Goal: Entertainment & Leisure: Consume media (video, audio)

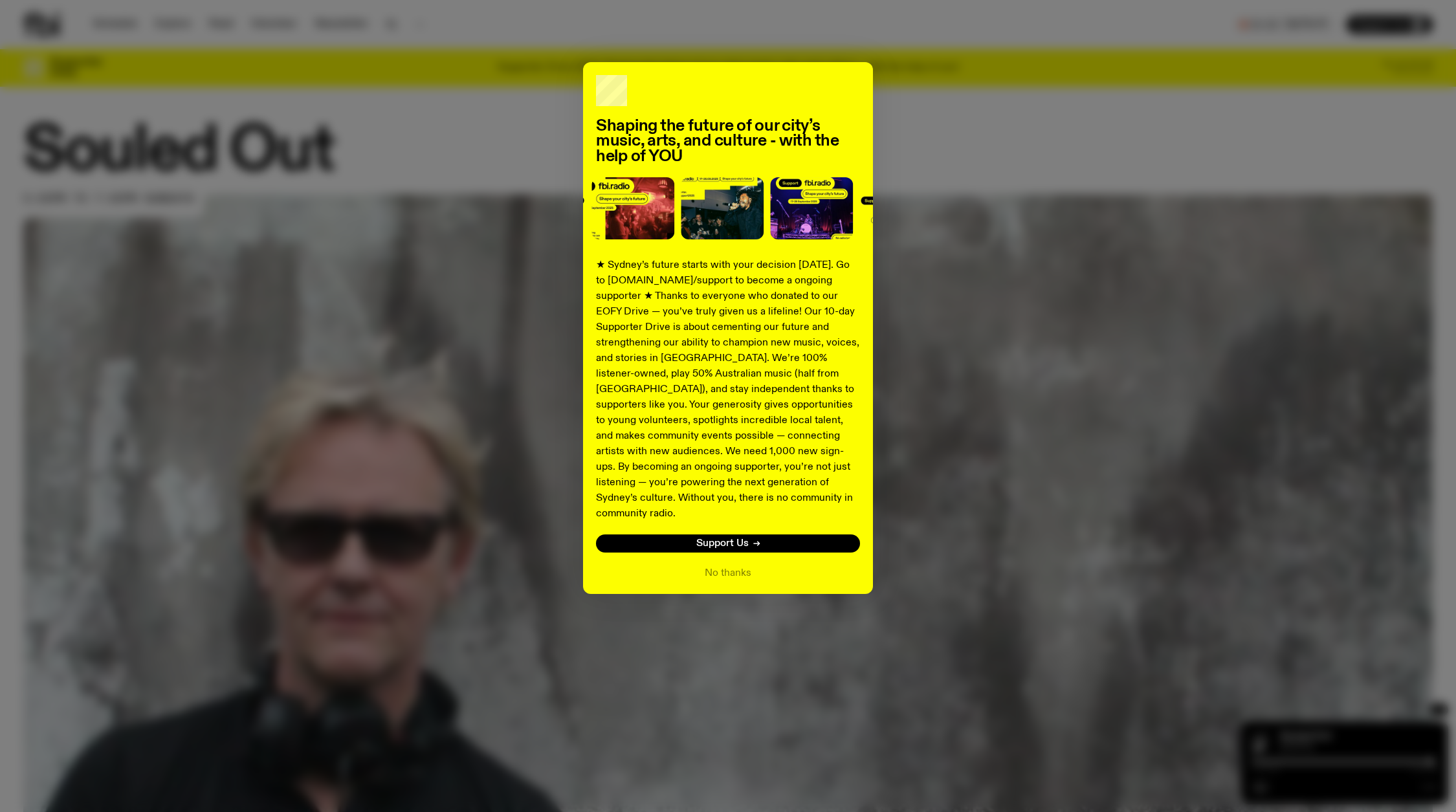
click at [197, 636] on div "Shaping the future of our city’s music, arts, and culture - with the help of YO…" at bounding box center [728, 406] width 1456 height 812
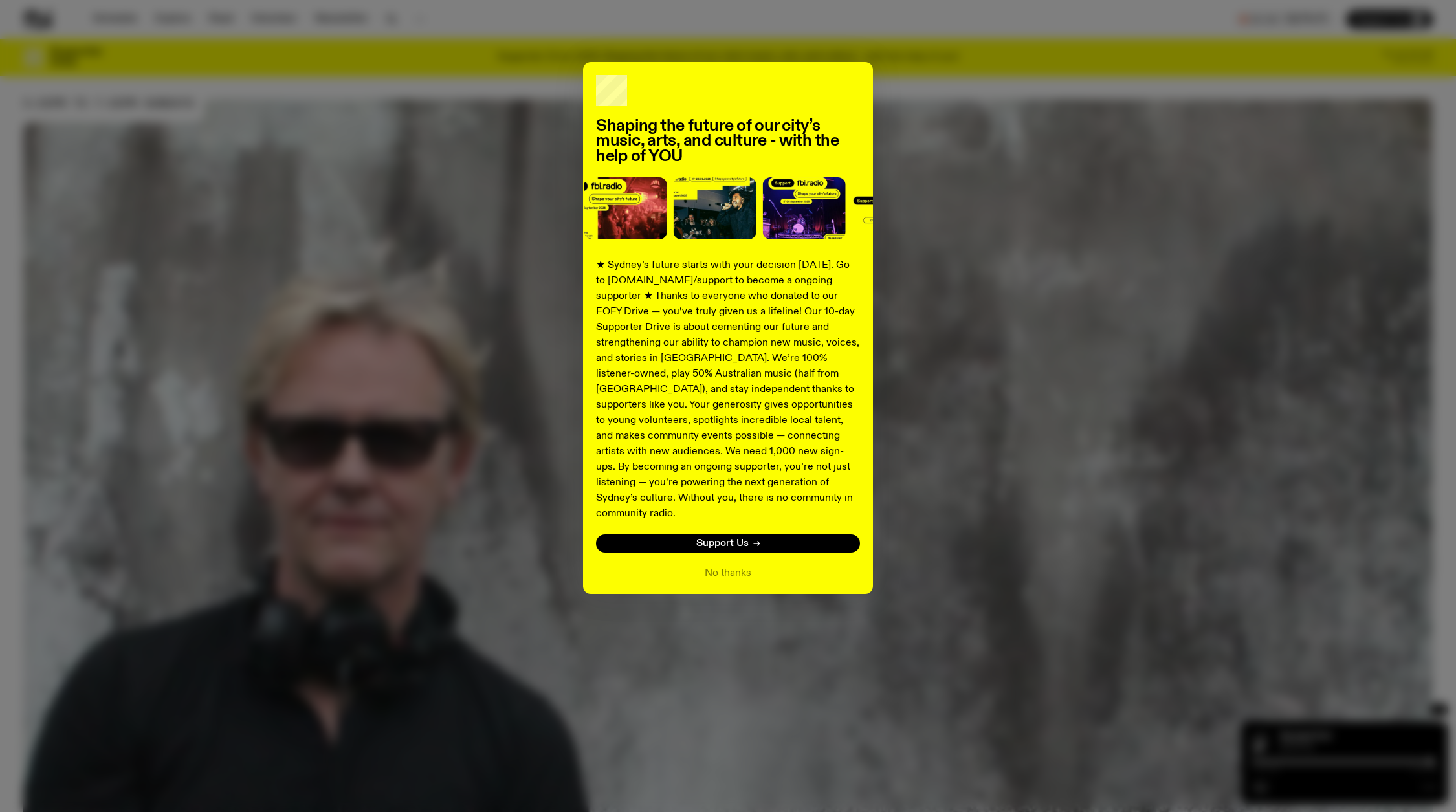
scroll to position [167, 0]
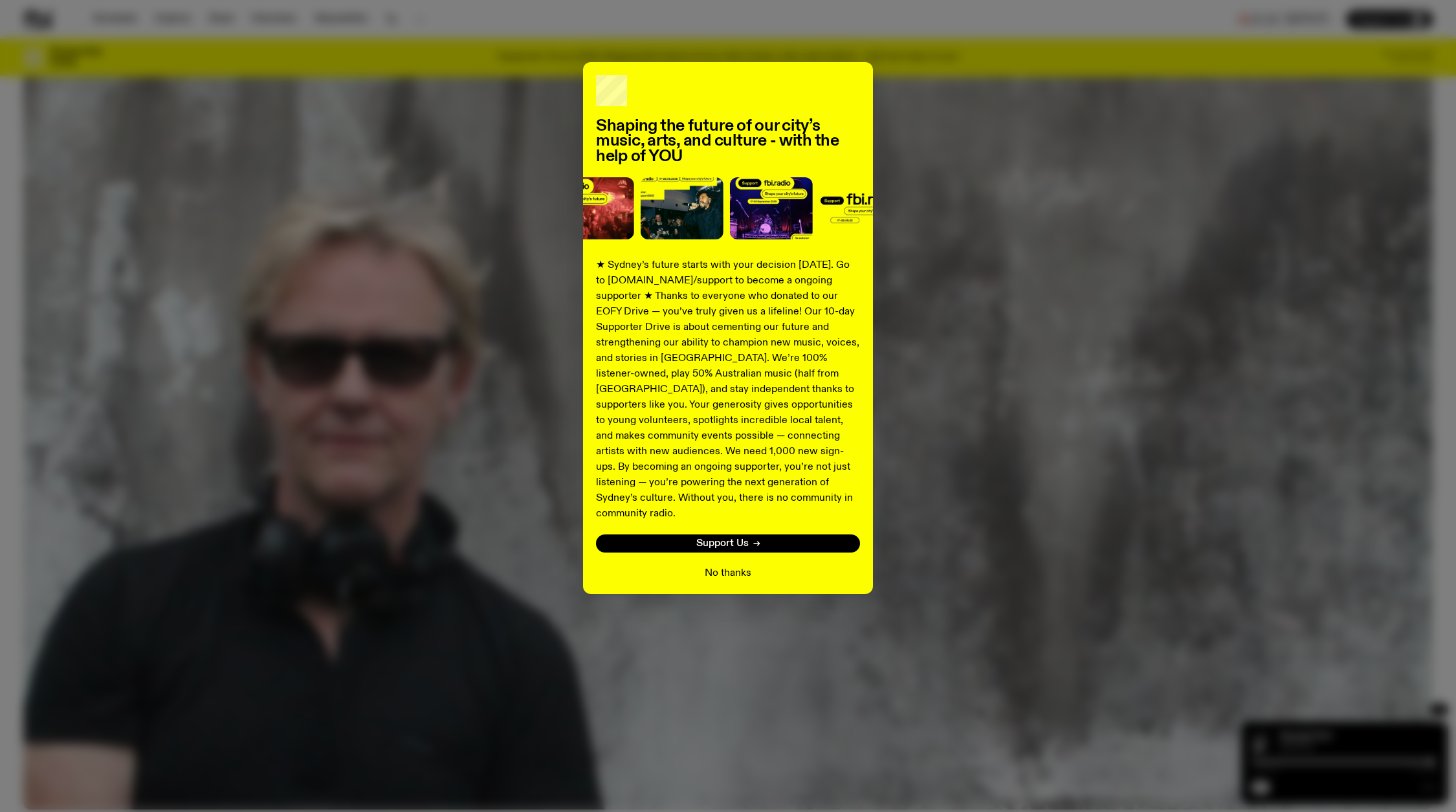
drag, startPoint x: 720, startPoint y: 560, endPoint x: 739, endPoint y: 557, distance: 19.2
click at [724, 566] on button "No thanks" at bounding box center [728, 573] width 47 height 15
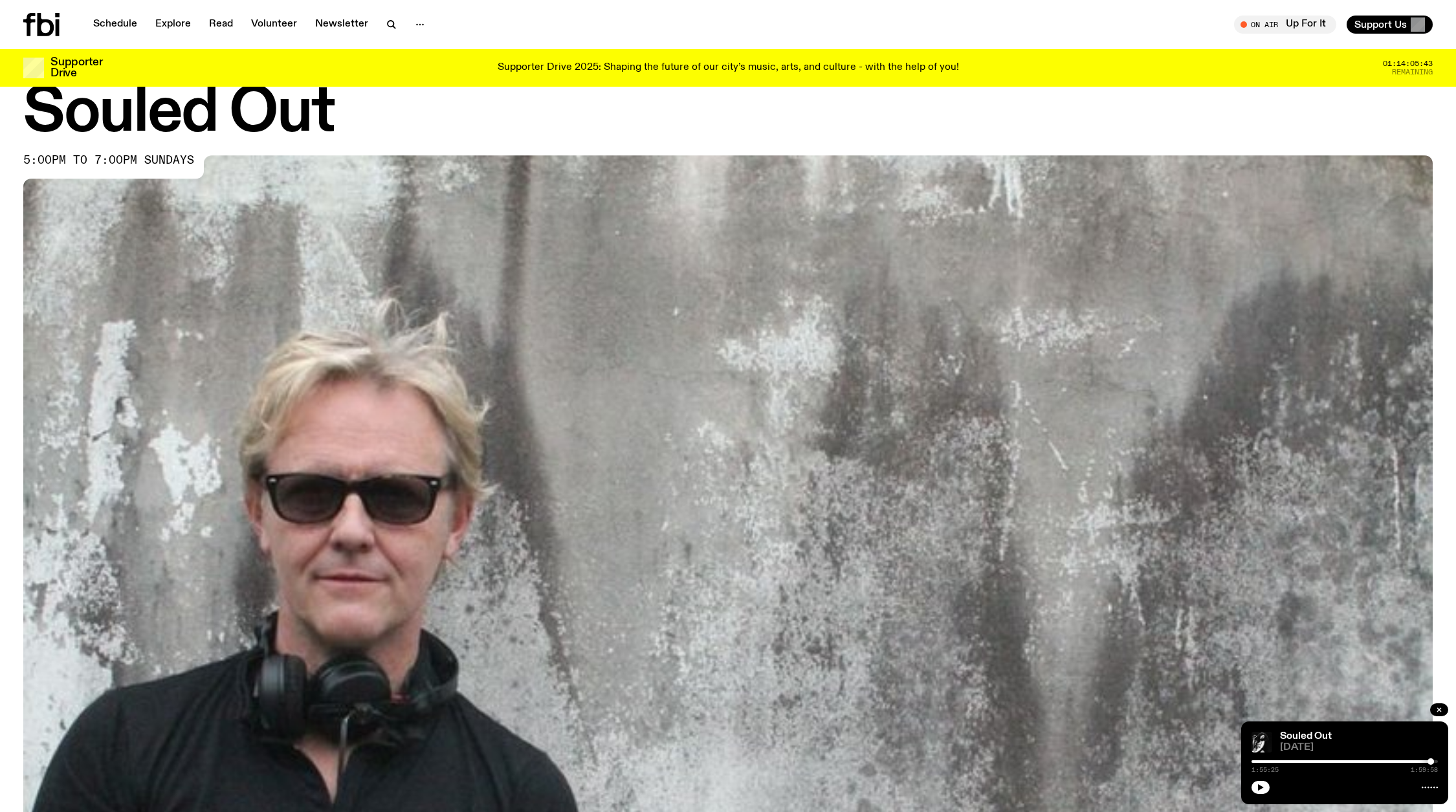
scroll to position [0, 0]
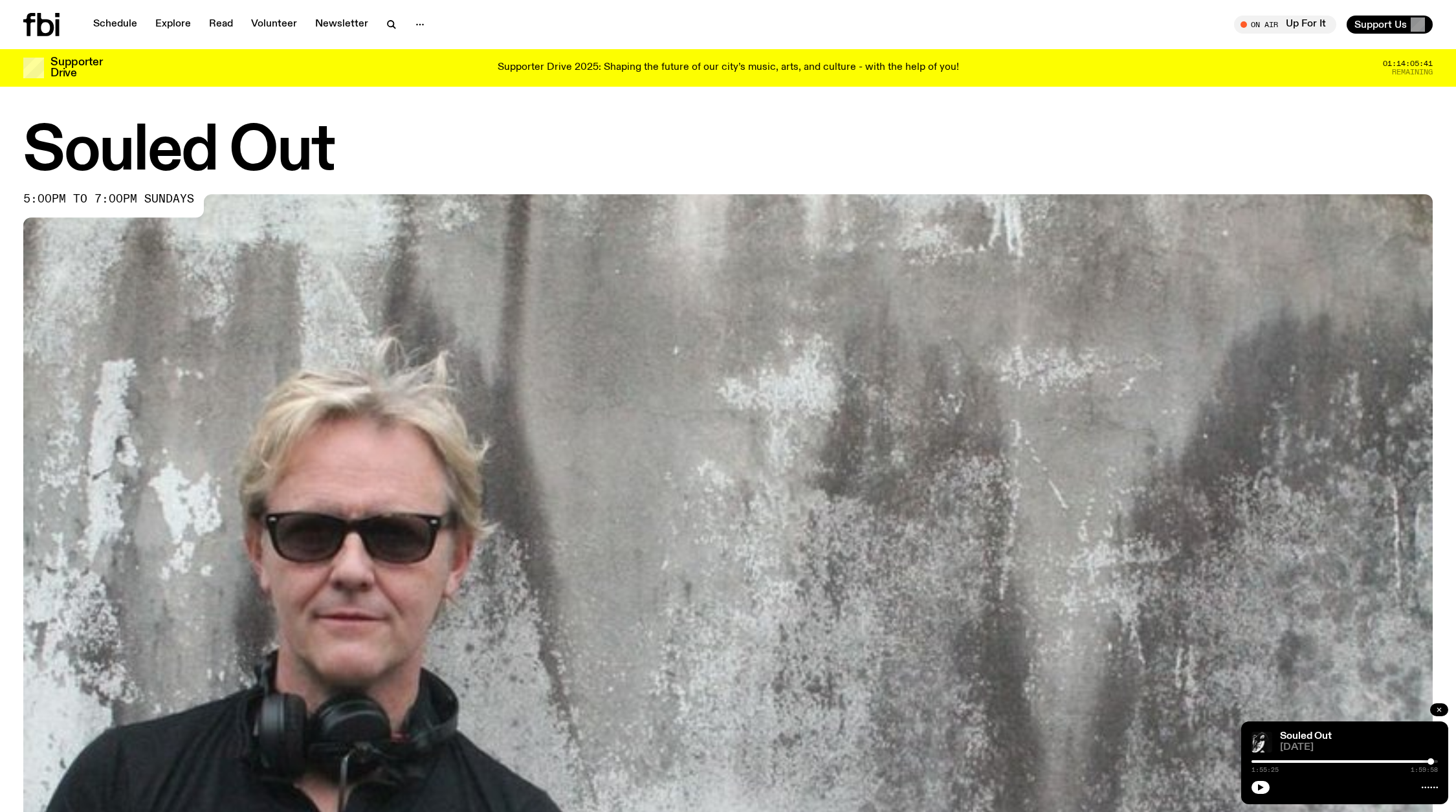
click at [1441, 706] on icon "button" at bounding box center [1439, 710] width 8 height 8
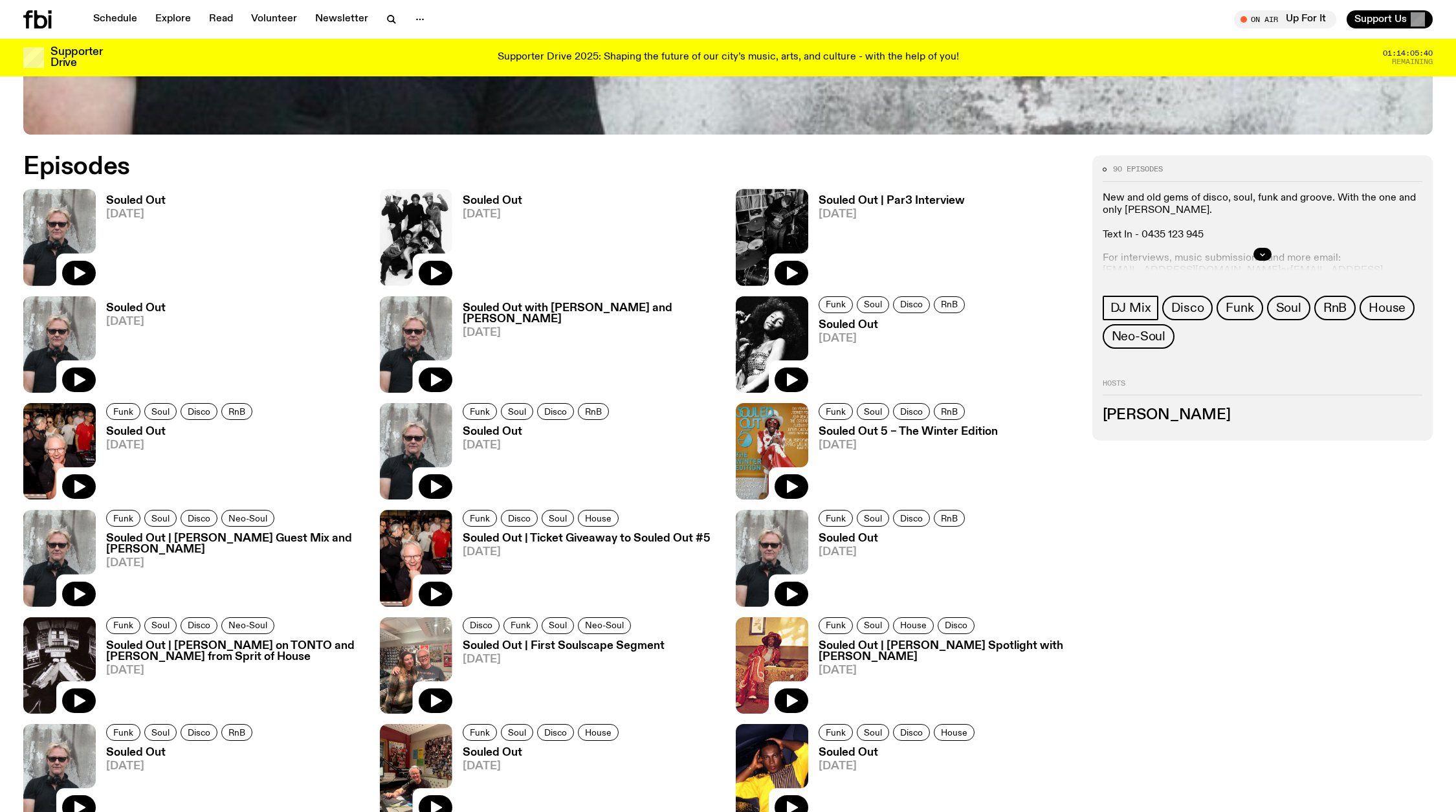
scroll to position [769, 0]
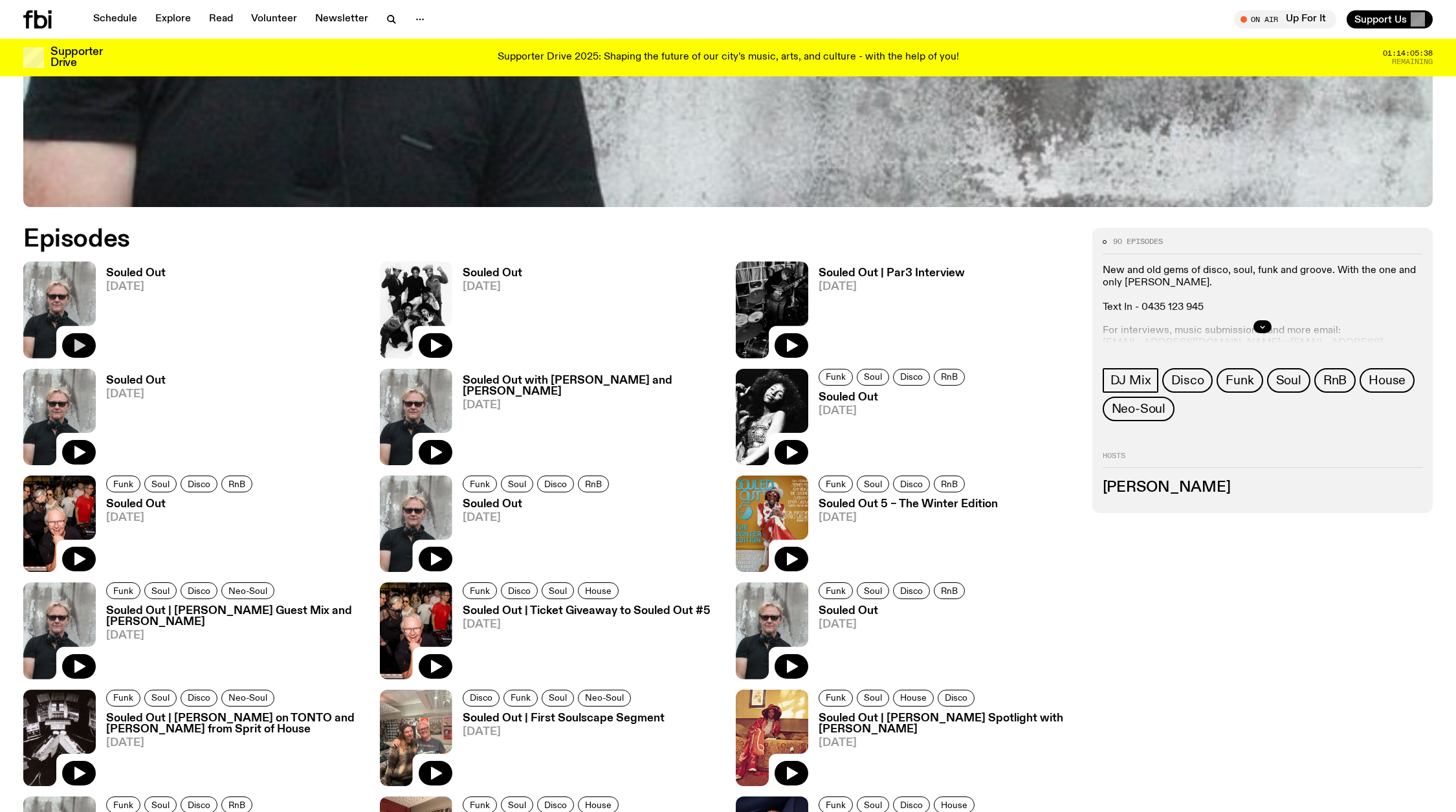
click at [78, 347] on icon "button" at bounding box center [79, 345] width 11 height 13
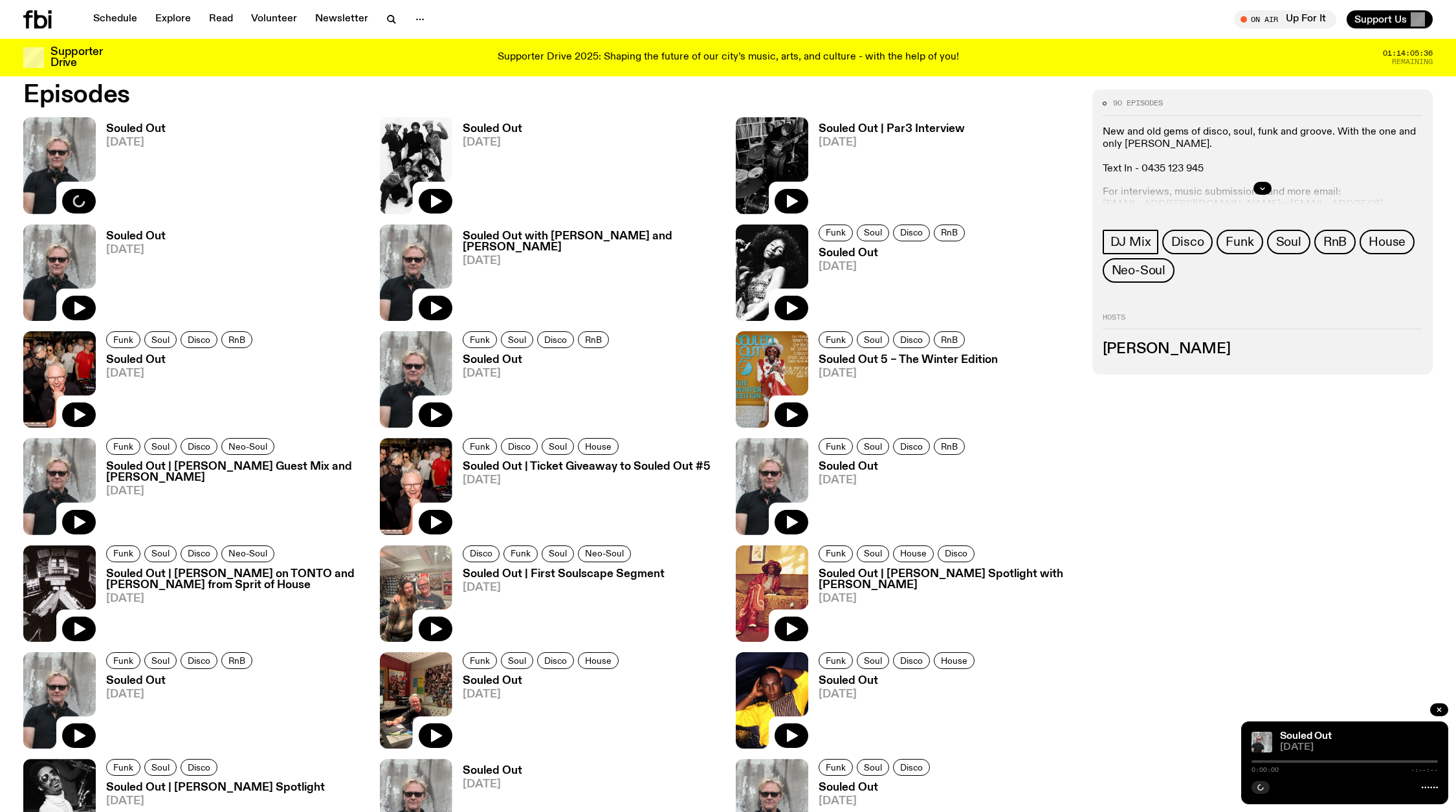
scroll to position [942, 0]
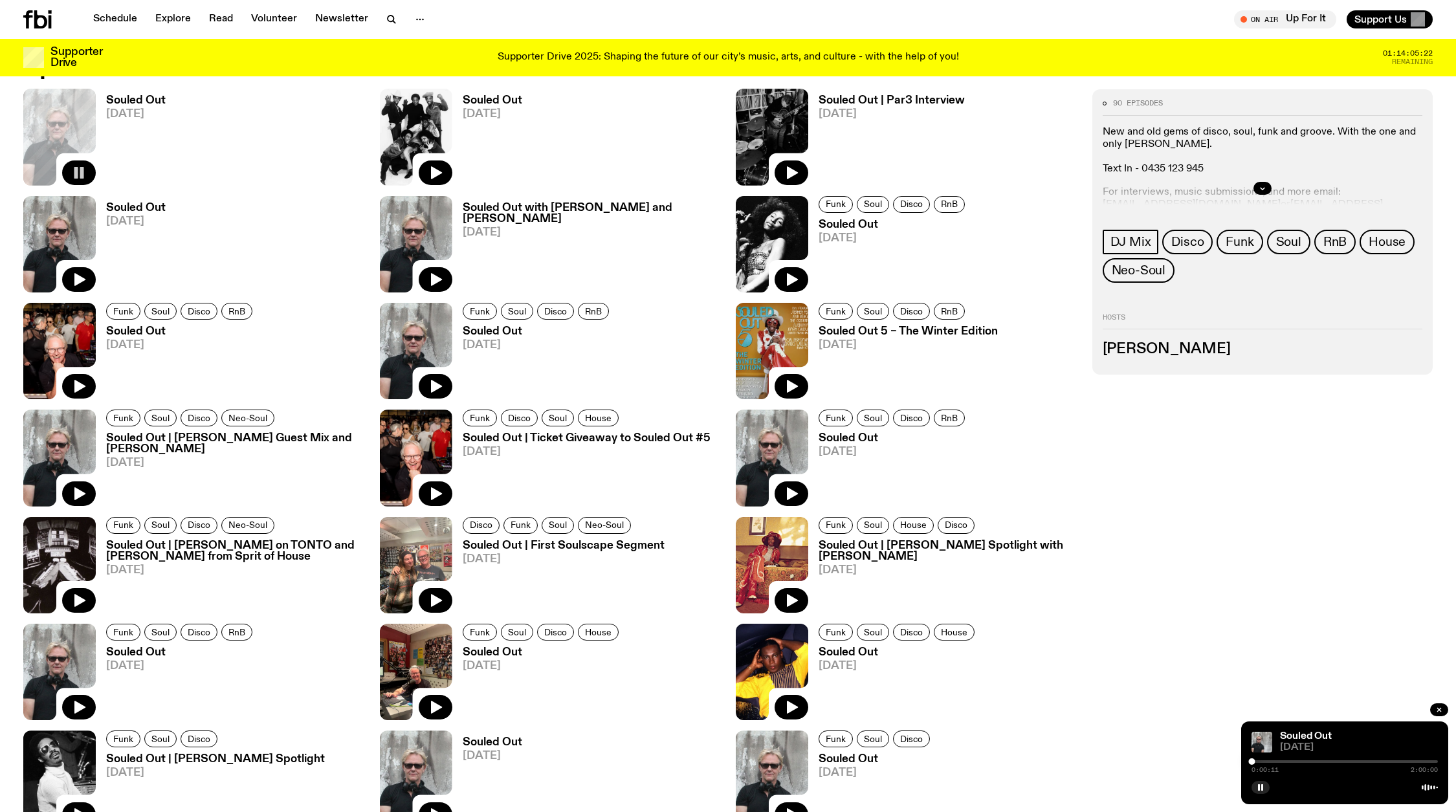
click at [1257, 763] on div at bounding box center [1344, 761] width 186 height 3
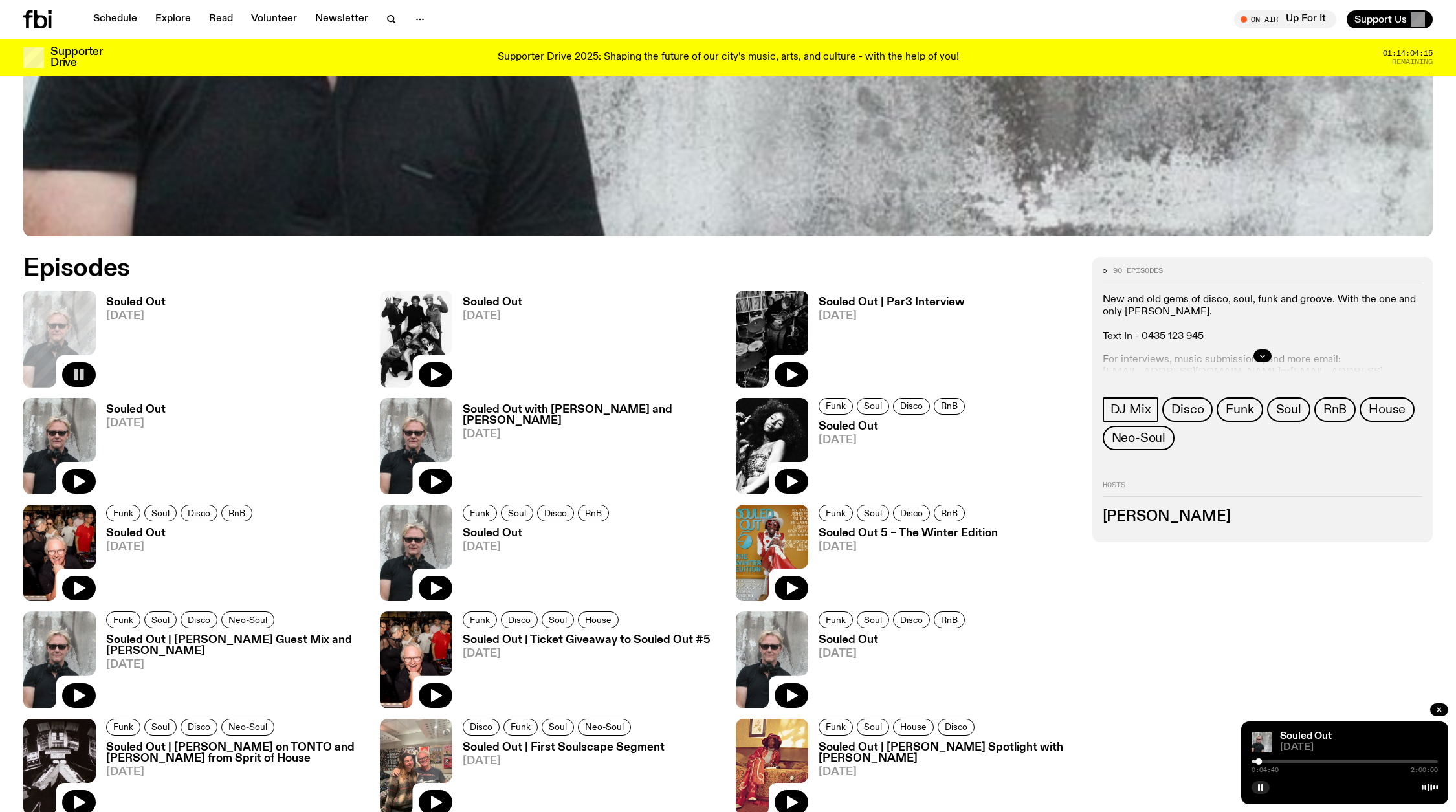
scroll to position [769, 0]
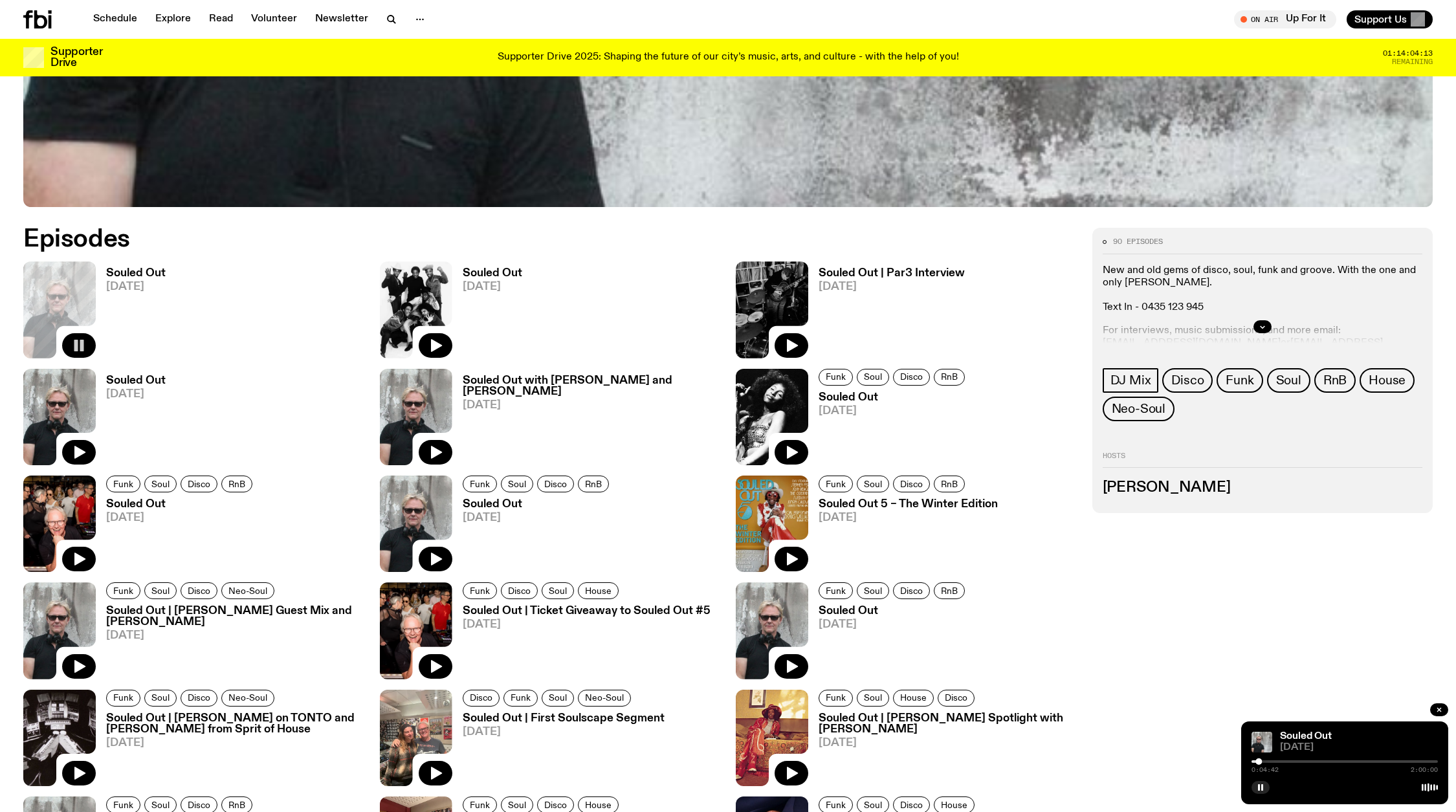
click at [154, 272] on h3 "Souled Out" at bounding box center [136, 273] width 60 height 11
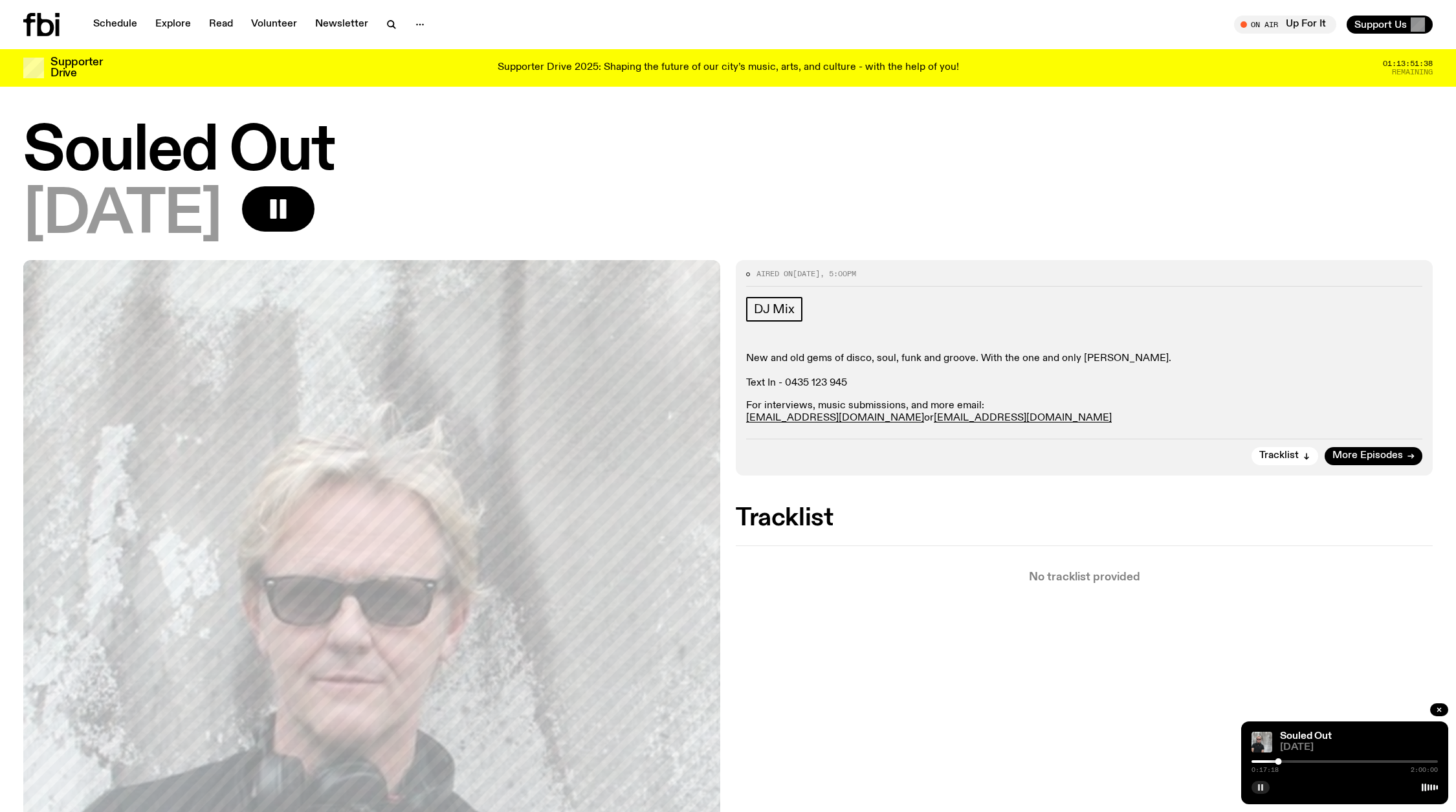
click at [1261, 786] on icon "button" at bounding box center [1260, 787] width 8 height 8
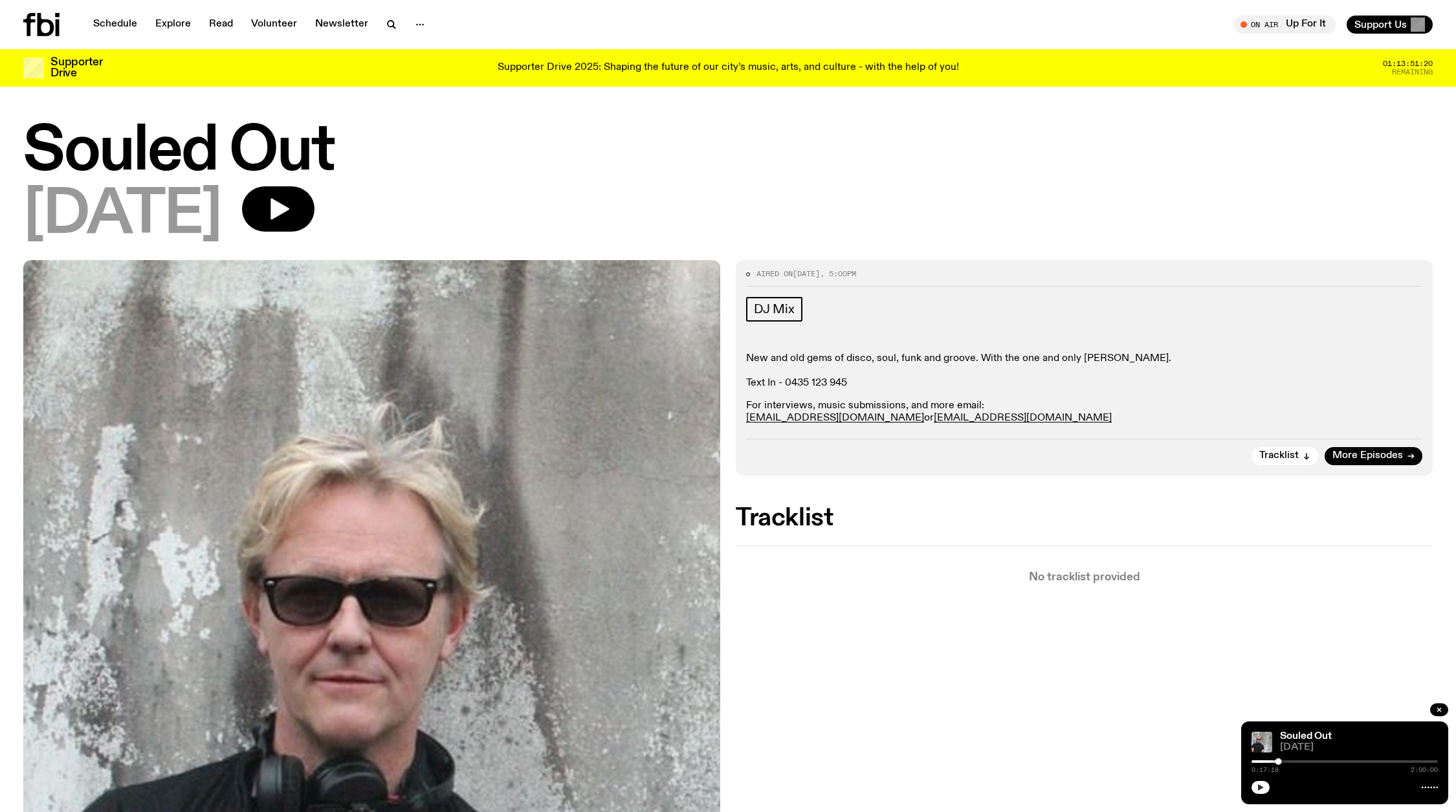
click at [1260, 786] on icon "button" at bounding box center [1261, 787] width 6 height 7
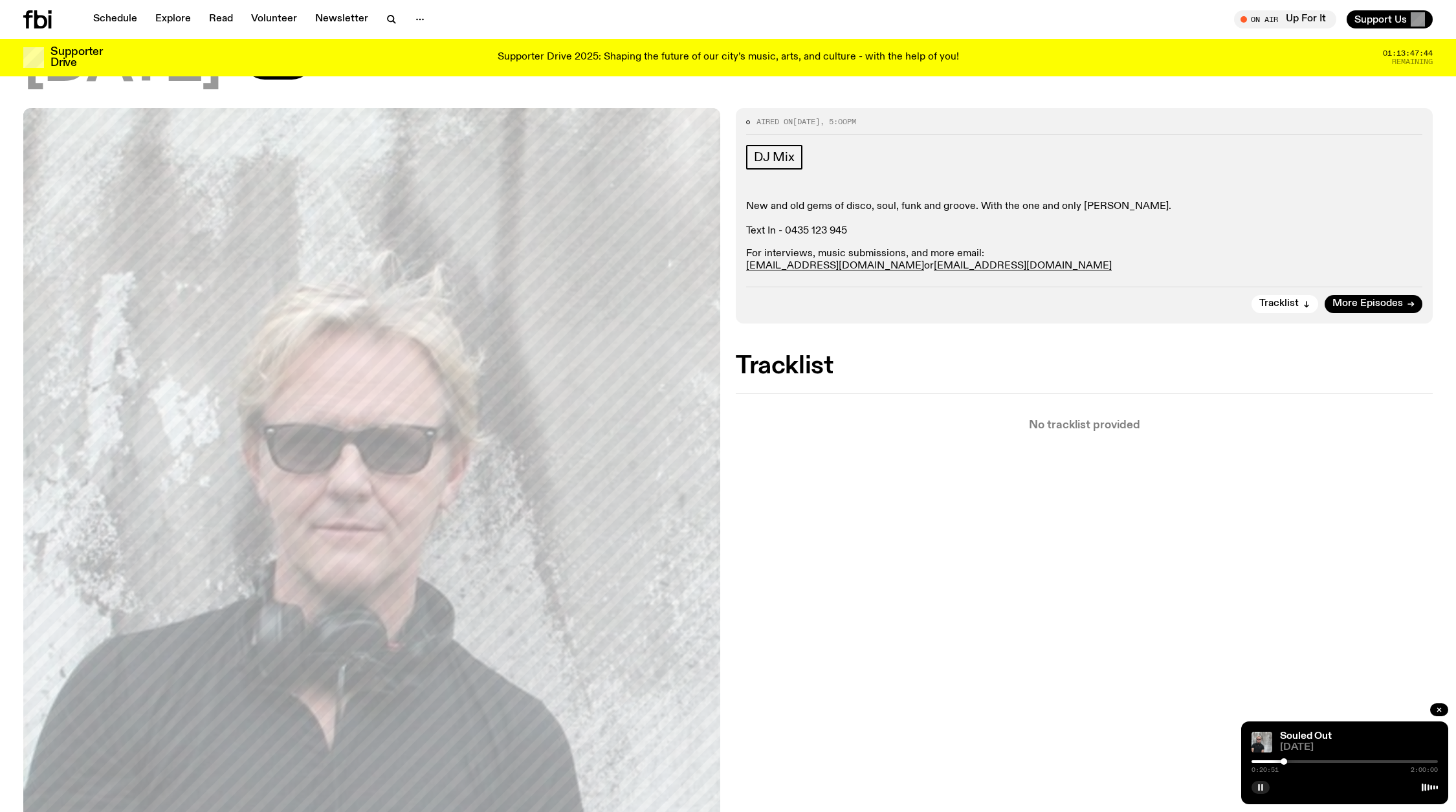
scroll to position [170, 0]
